Goal: Transaction & Acquisition: Purchase product/service

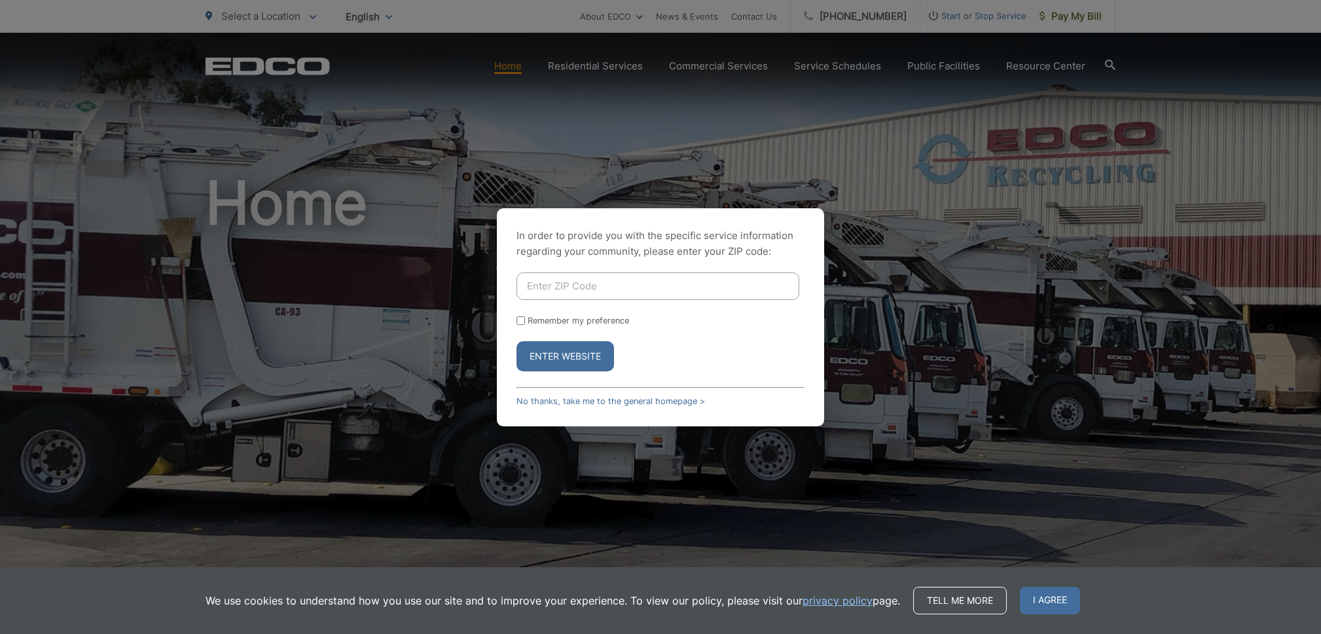
click at [572, 292] on input "Enter ZIP Code" at bounding box center [657, 285] width 283 height 27
type input "90623"
click at [560, 324] on label "Remember my preference" at bounding box center [578, 320] width 101 height 10
click at [525, 324] on input "Remember my preference" at bounding box center [520, 320] width 9 height 9
checkbox input "true"
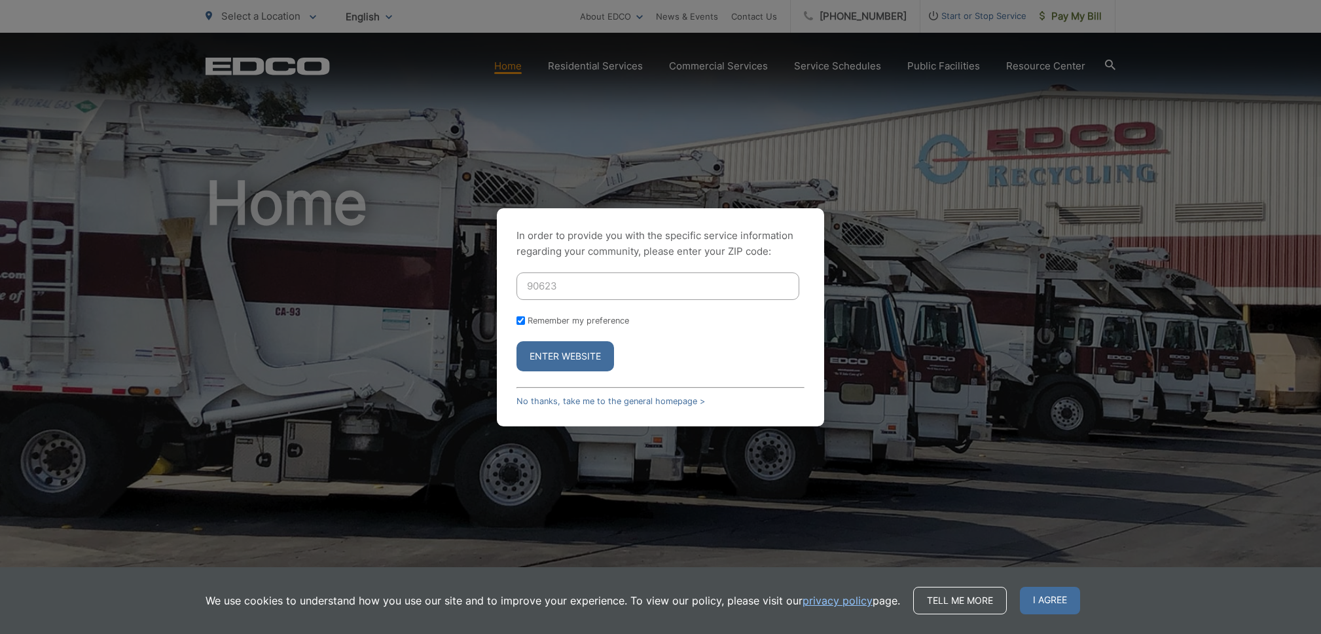
click at [562, 360] on button "Enter Website" at bounding box center [565, 356] width 98 height 30
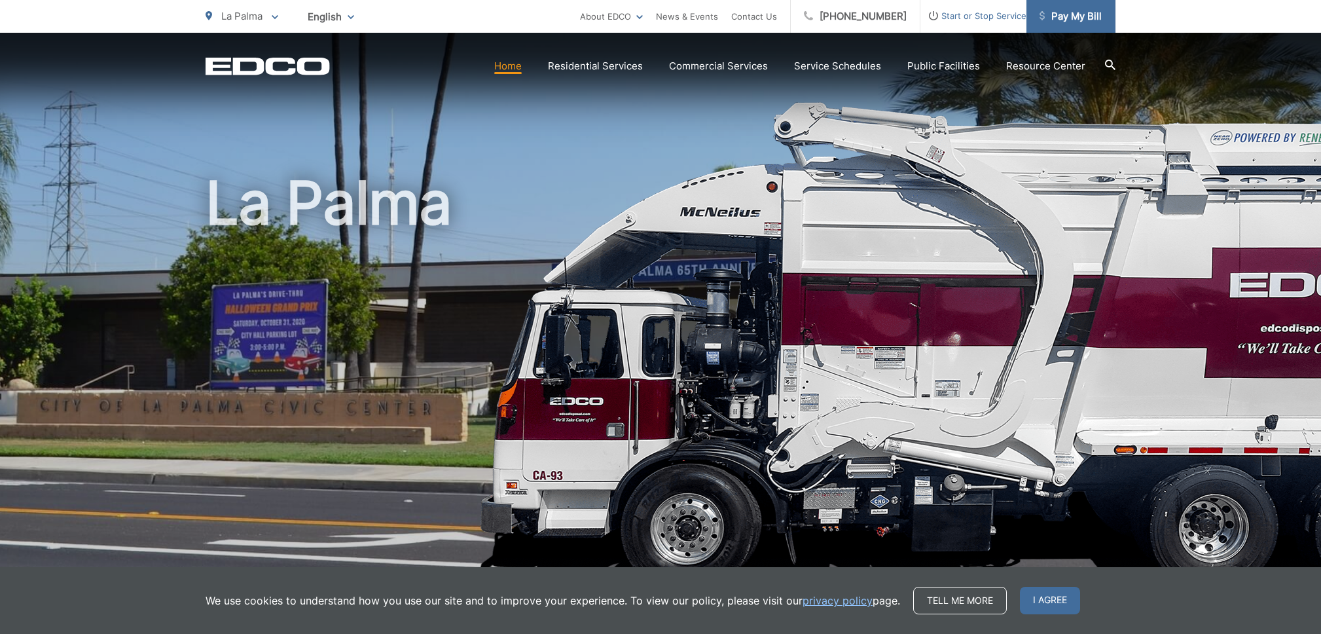
click at [1083, 17] on span "Pay My Bill" at bounding box center [1070, 17] width 62 height 16
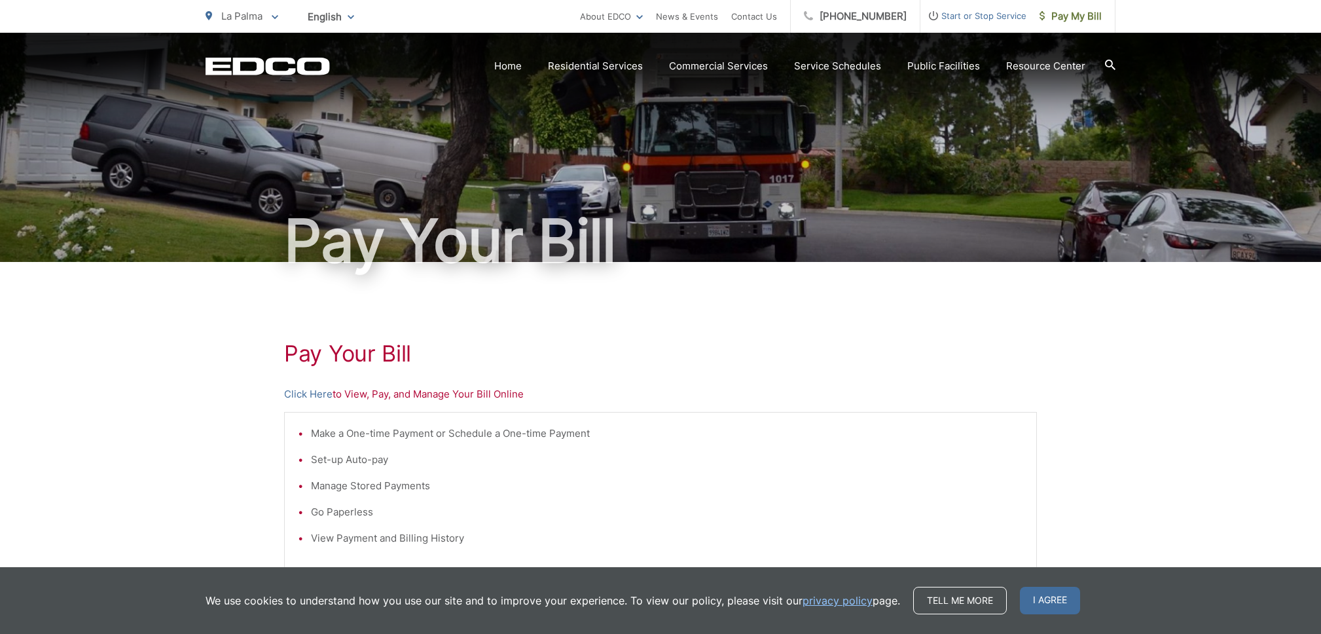
scroll to position [51, 0]
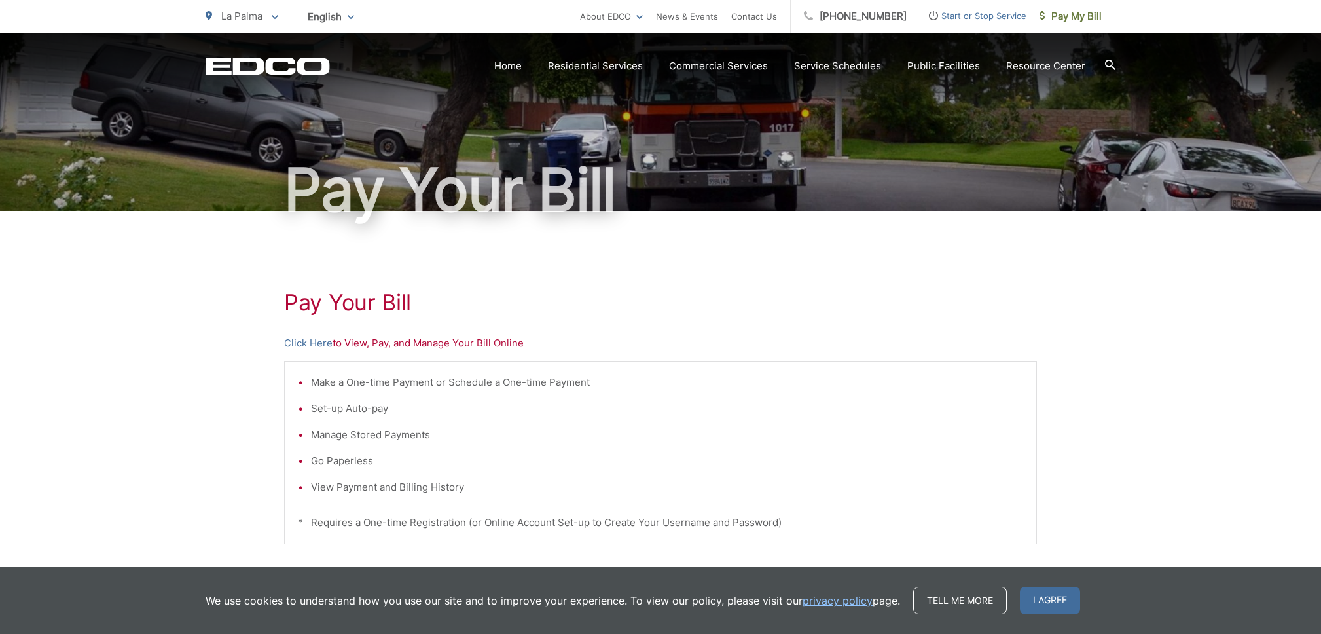
click at [511, 385] on li "Make a One-time Payment or Schedule a One-time Payment" at bounding box center [667, 382] width 712 height 16
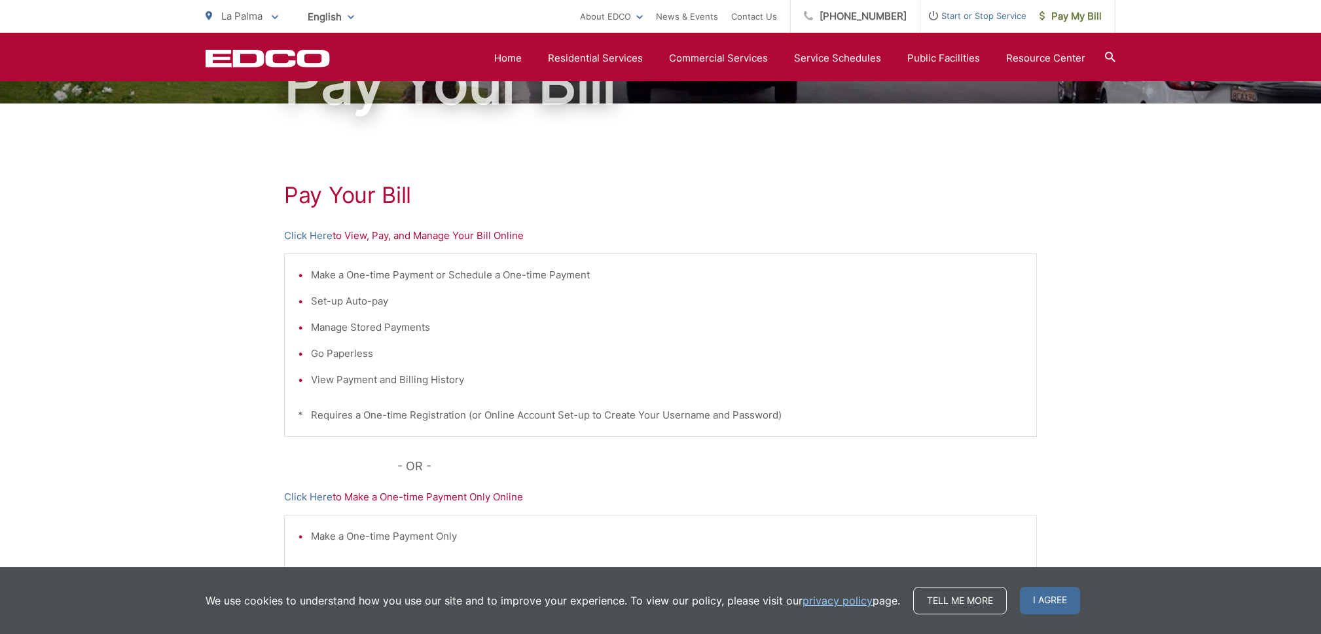
scroll to position [157, 0]
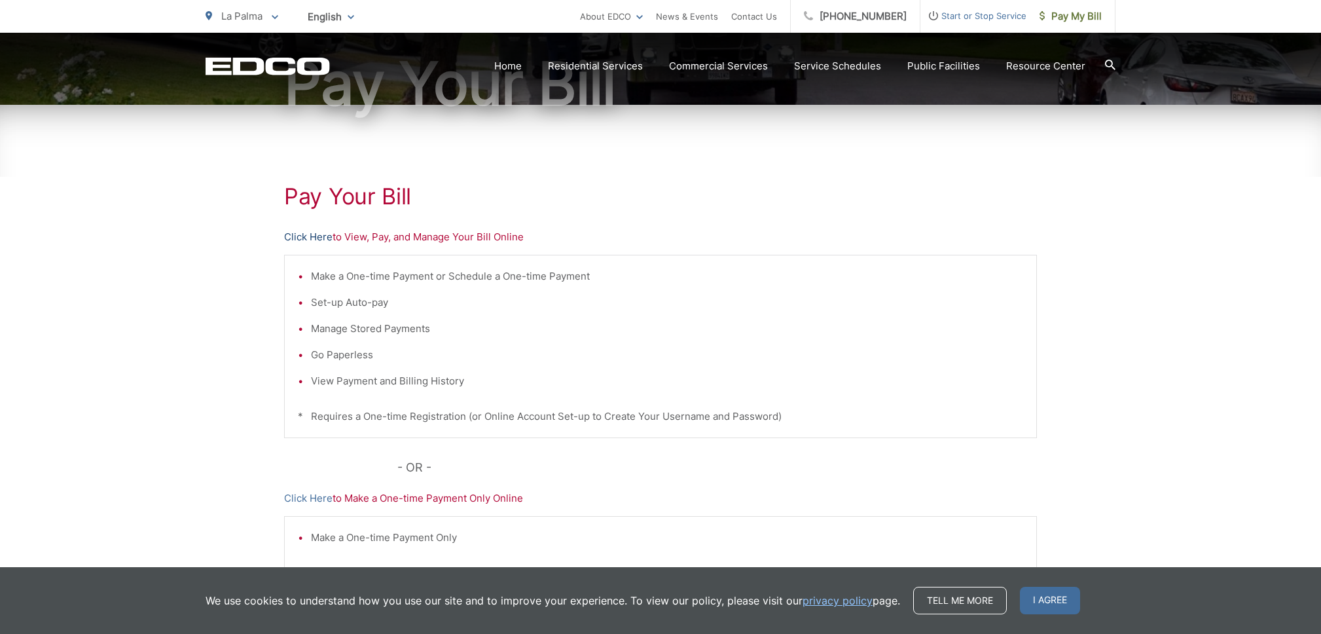
click at [296, 231] on link "Click Here" at bounding box center [308, 237] width 48 height 16
